Goal: Transaction & Acquisition: Purchase product/service

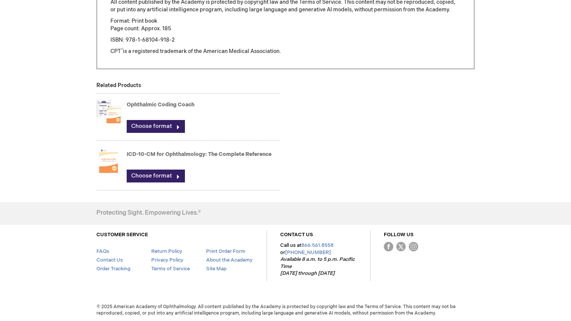
scroll to position [604, 0]
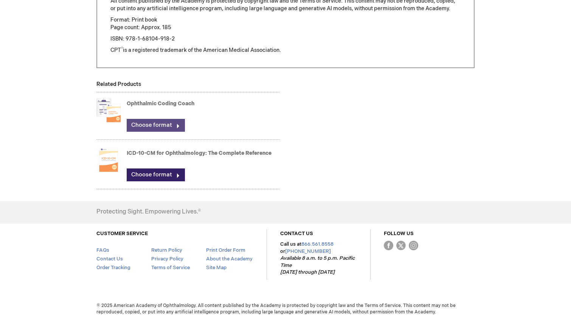
click at [150, 123] on link "Choose format" at bounding box center [156, 125] width 58 height 13
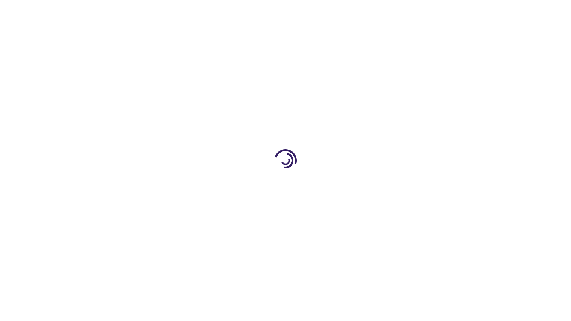
type input "0"
